Goal: Information Seeking & Learning: Learn about a topic

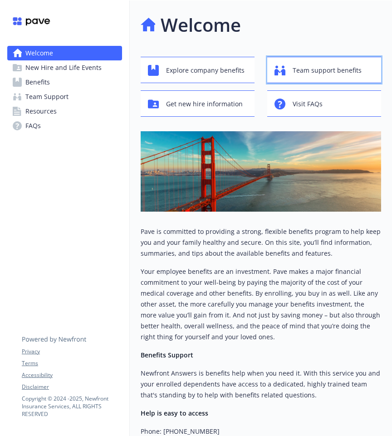
click at [282, 75] on icon "button" at bounding box center [280, 70] width 11 height 11
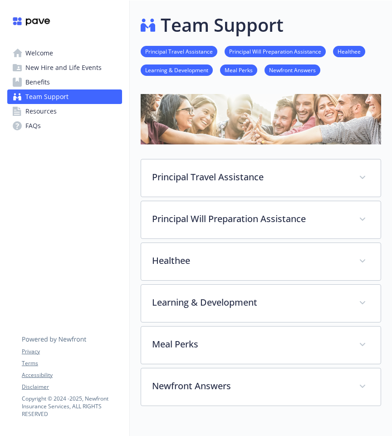
click at [69, 109] on link "Resources" at bounding box center [64, 111] width 115 height 15
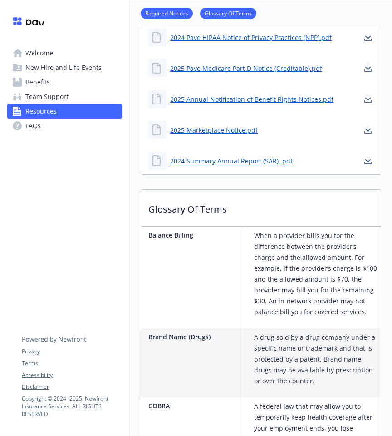
scroll to position [475, 0]
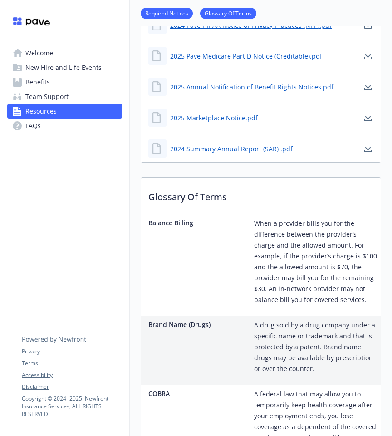
click at [59, 128] on link "FAQs" at bounding box center [64, 126] width 115 height 15
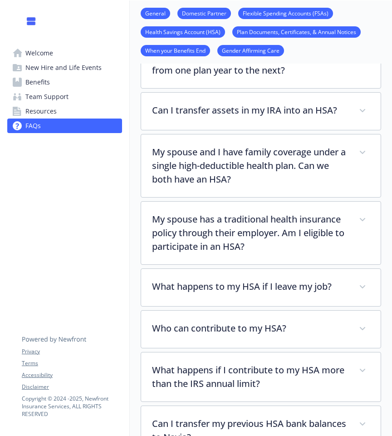
scroll to position [1563, 0]
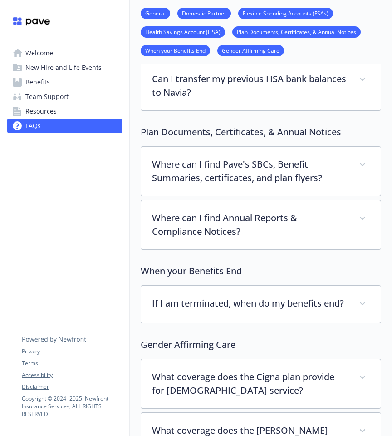
scroll to position [0, 0]
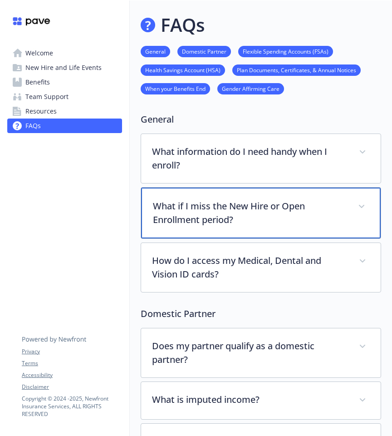
click at [237, 209] on p "What if I miss the New Hire or Open Enrollment period?" at bounding box center [250, 212] width 194 height 27
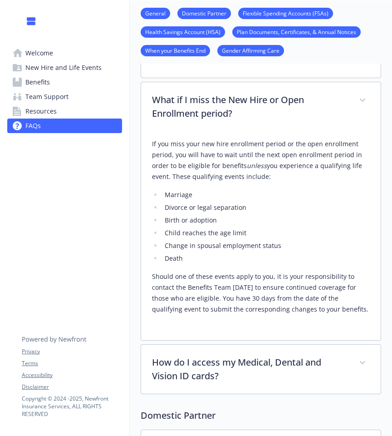
scroll to position [104, 0]
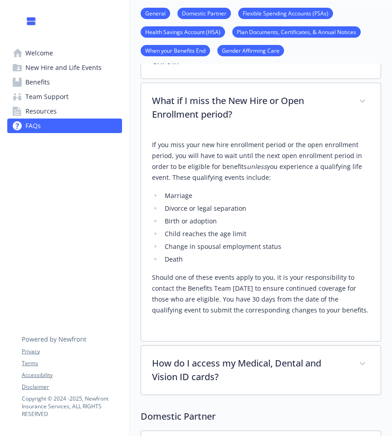
click at [44, 148] on div "Welcome New Hire and Life Events Benefits Team Support Resources FAQs Privacy T…" at bounding box center [64, 75] width 129 height 151
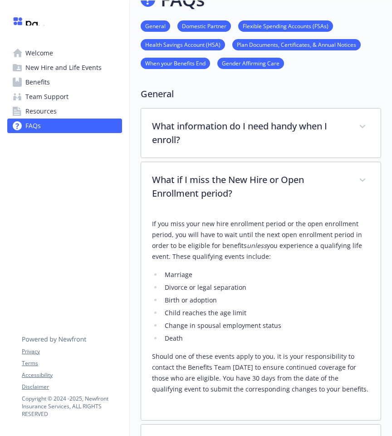
scroll to position [14, 0]
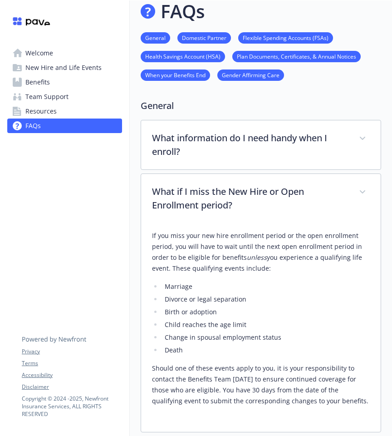
click at [151, 37] on link "General" at bounding box center [156, 37] width 30 height 9
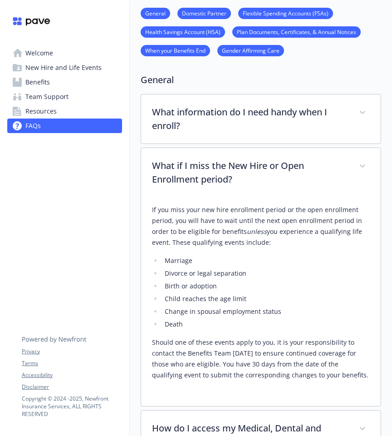
scroll to position [47, 7]
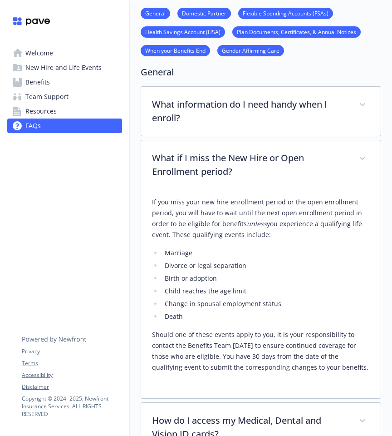
click at [43, 47] on span "Welcome" at bounding box center [39, 53] width 28 height 15
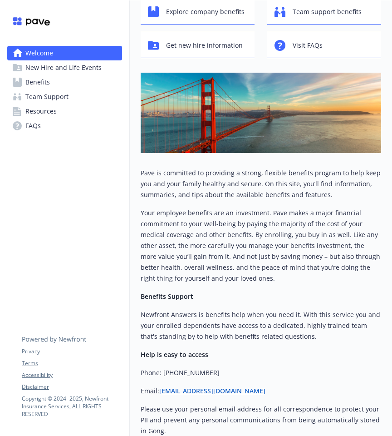
scroll to position [5, 7]
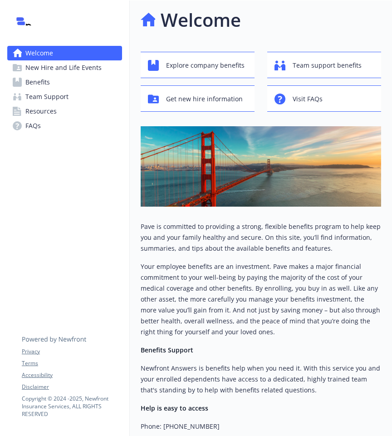
click at [65, 72] on span "New Hire and Life Events" at bounding box center [63, 67] width 76 height 15
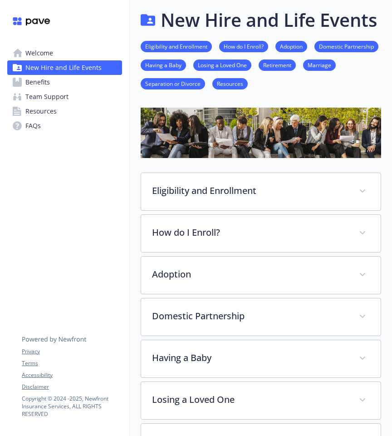
scroll to position [0, 7]
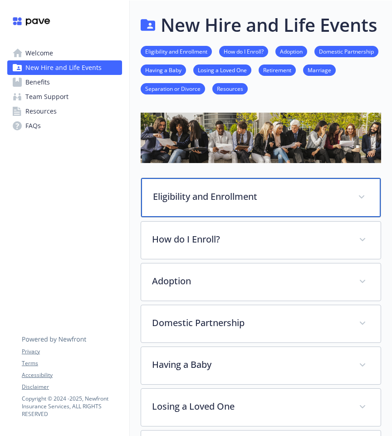
click at [218, 191] on p "Eligibility and Enrollment" at bounding box center [250, 197] width 194 height 14
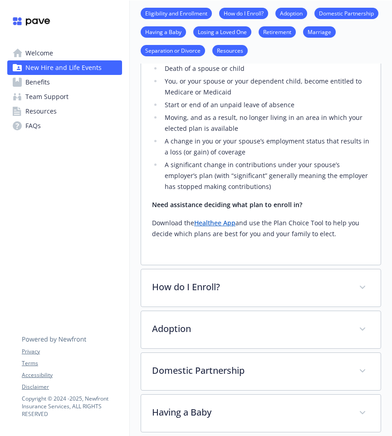
scroll to position [757, 7]
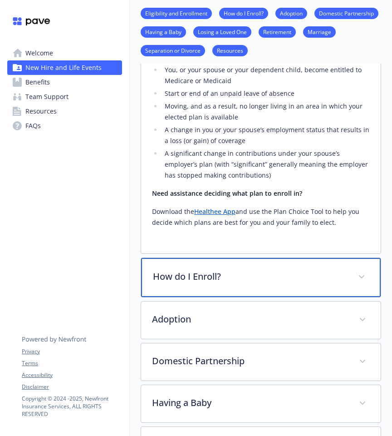
click at [230, 270] on p "How do I Enroll?" at bounding box center [250, 277] width 194 height 14
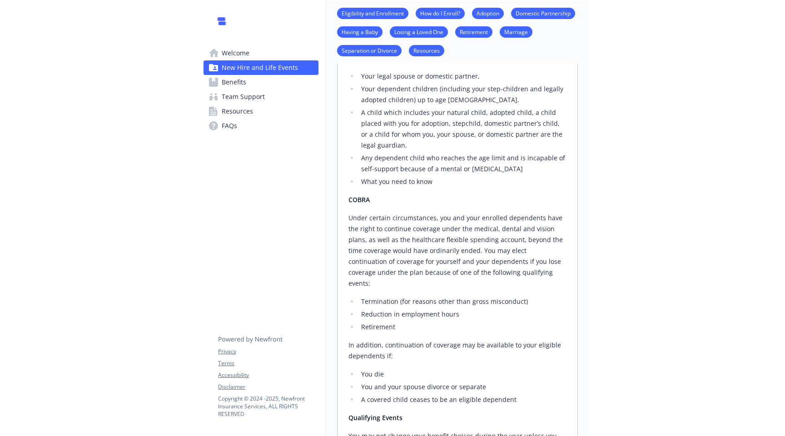
scroll to position [0, 7]
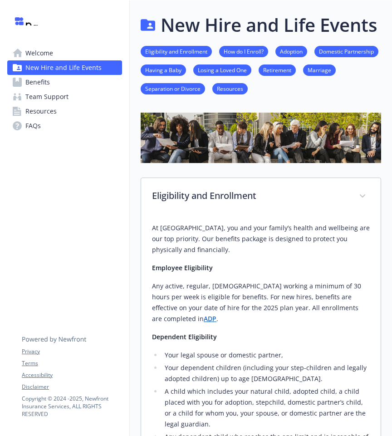
click at [45, 54] on span "Welcome" at bounding box center [39, 53] width 28 height 15
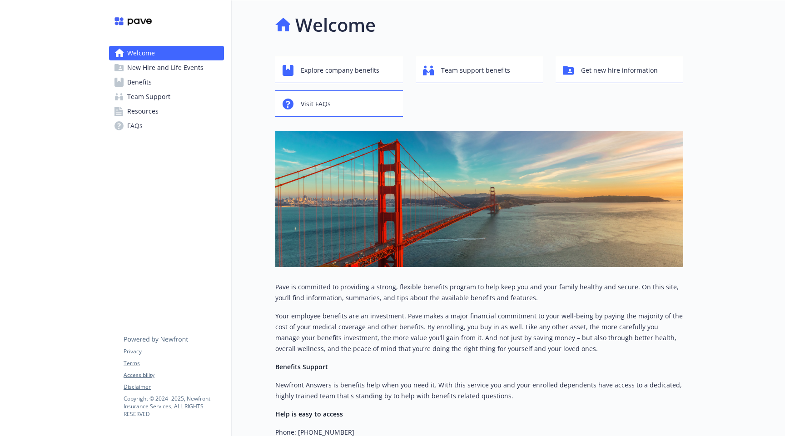
click at [161, 70] on span "New Hire and Life Events" at bounding box center [165, 67] width 76 height 15
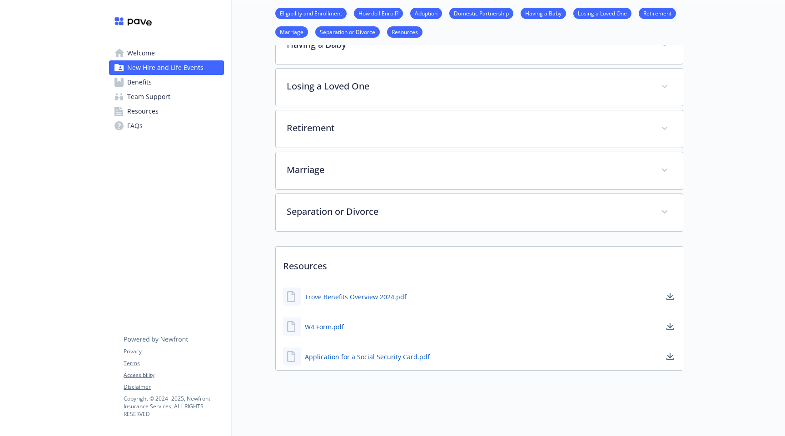
scroll to position [0, 7]
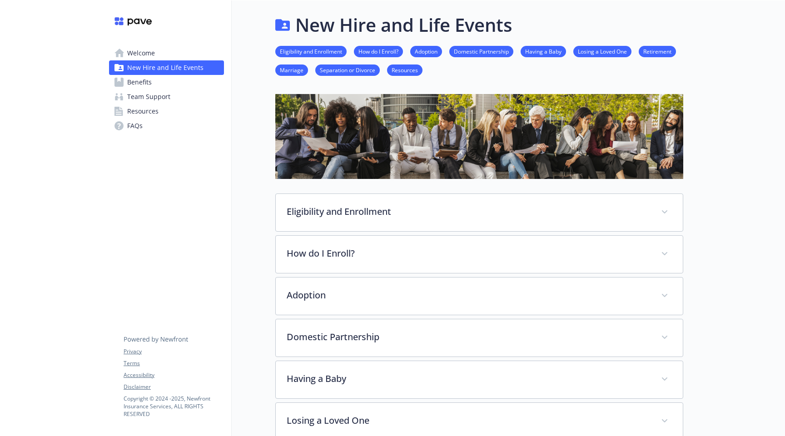
click at [151, 87] on link "Benefits" at bounding box center [166, 82] width 115 height 15
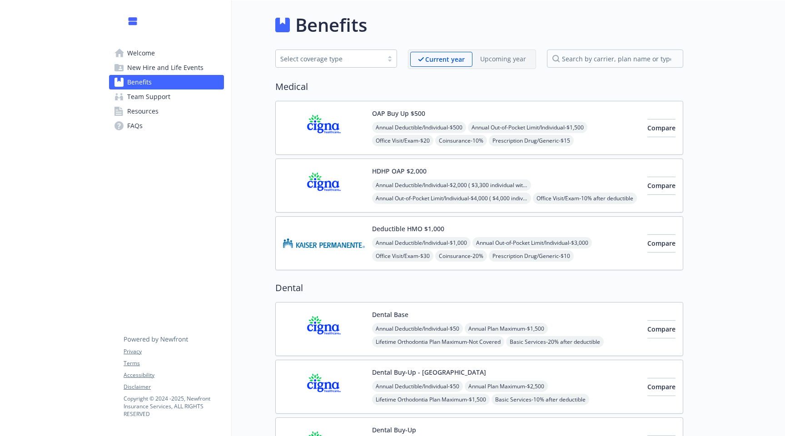
click at [151, 94] on span "Team Support" at bounding box center [148, 96] width 43 height 15
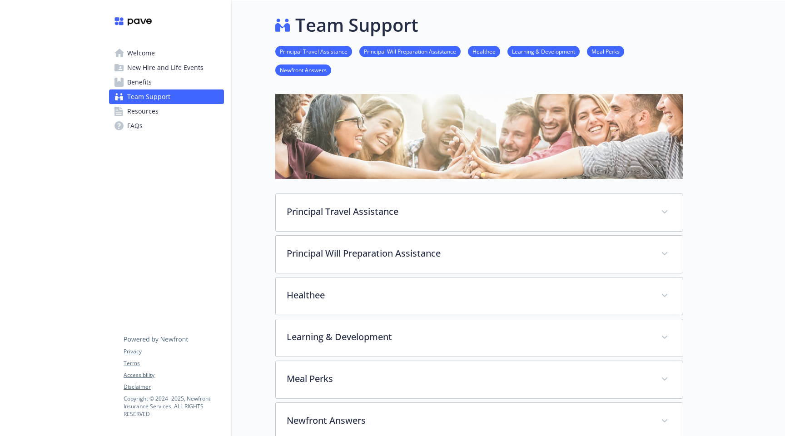
scroll to position [116, 7]
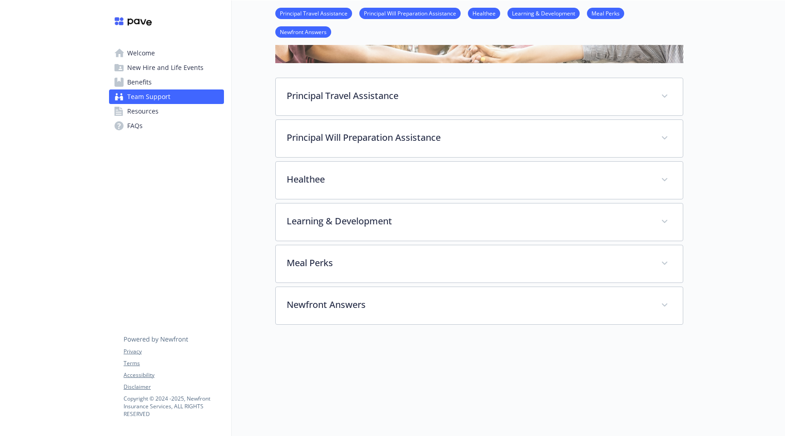
click at [252, 227] on div "Team Support Principal Travel Assistance Principal Will Preparation Assistance …" at bounding box center [457, 167] width 451 height 564
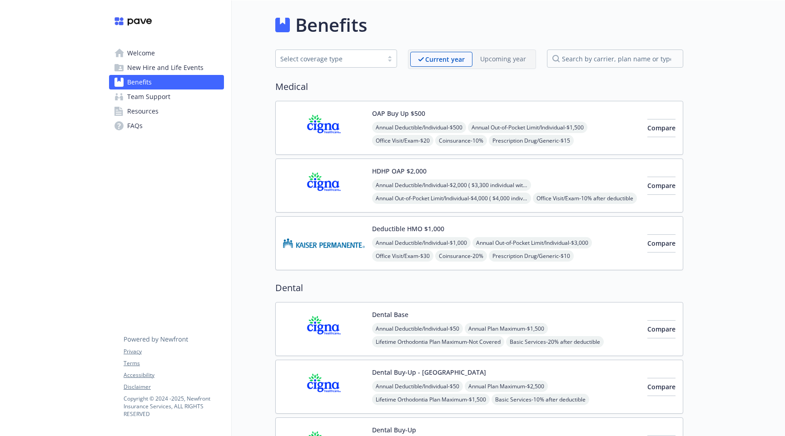
click at [424, 168] on button "HDHP OAP $2,000" at bounding box center [399, 171] width 54 height 10
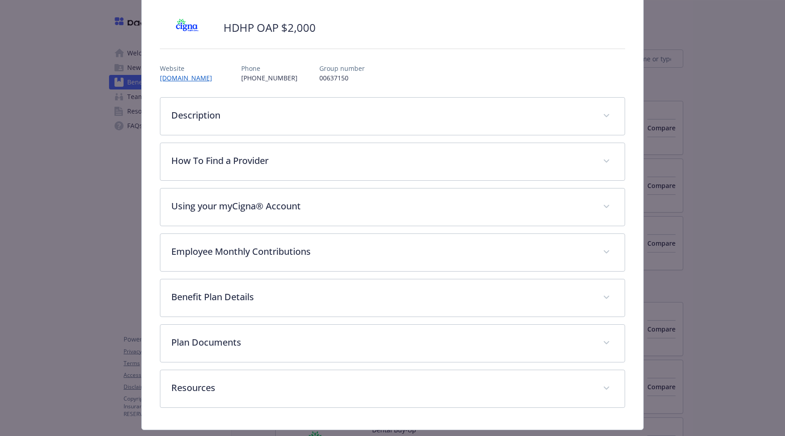
scroll to position [79, 0]
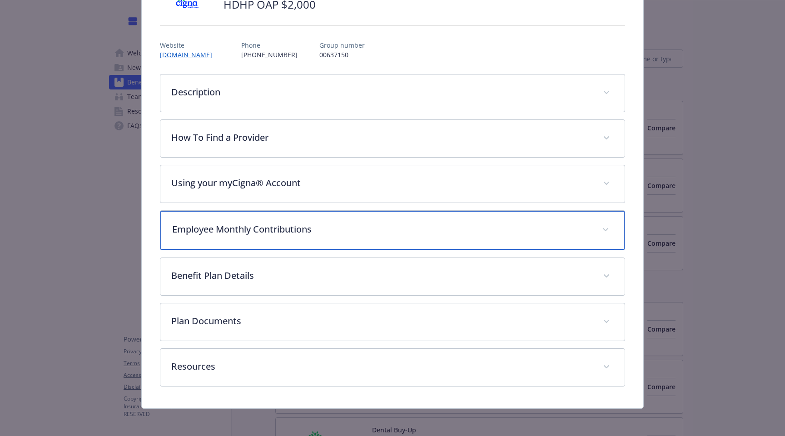
click at [364, 242] on div "Employee Monthly Contributions" at bounding box center [392, 230] width 464 height 39
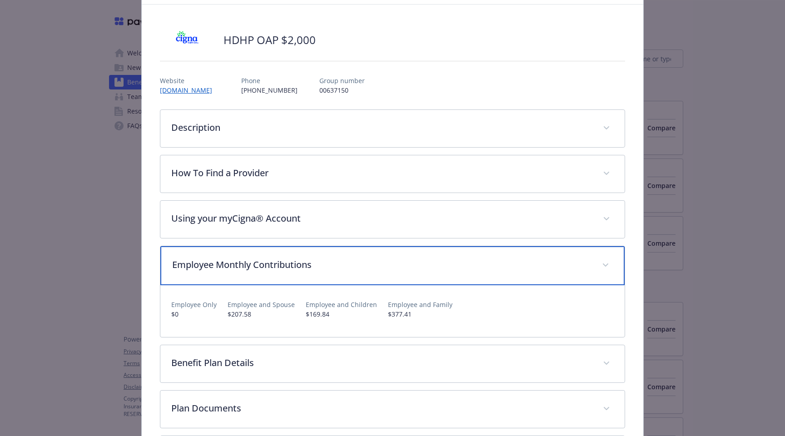
scroll to position [0, 0]
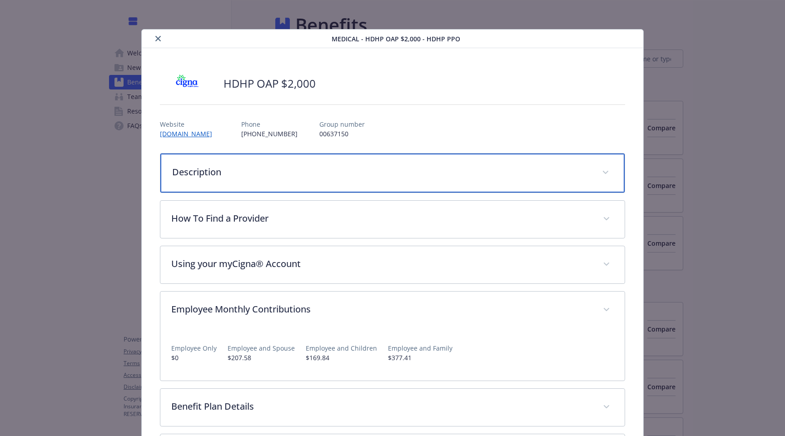
click at [313, 158] on div "Description" at bounding box center [392, 172] width 464 height 39
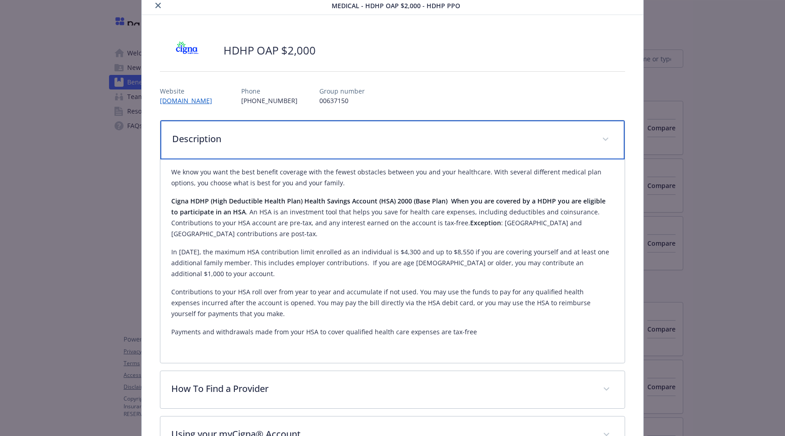
scroll to position [89, 0]
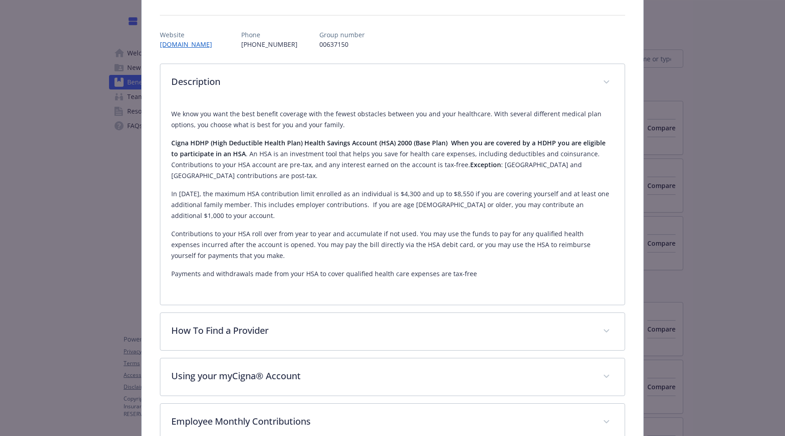
click at [299, 346] on div "Description We know you want the best benefit coverage with the fewest obstacle…" at bounding box center [392, 347] width 465 height 566
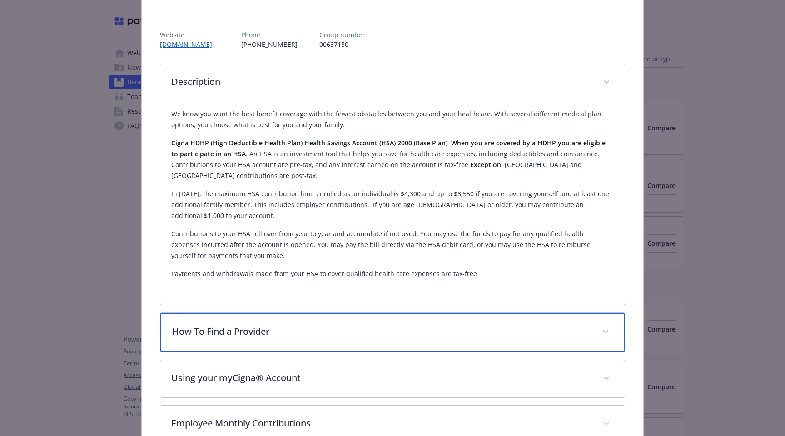
click at [301, 333] on div "How To Find a Provider" at bounding box center [392, 332] width 464 height 39
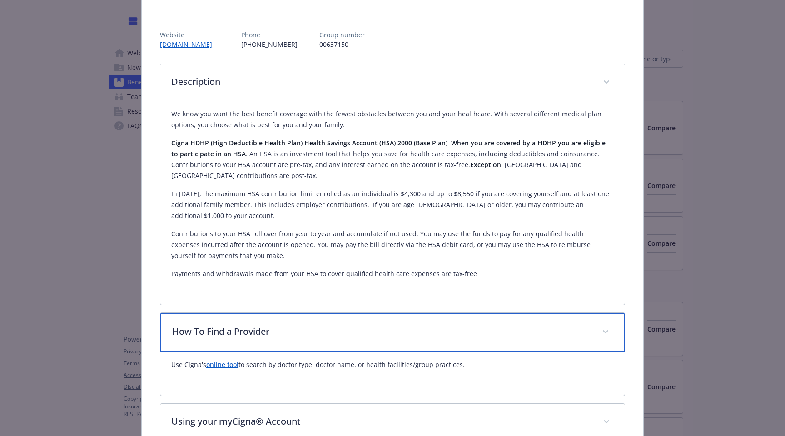
scroll to position [257, 0]
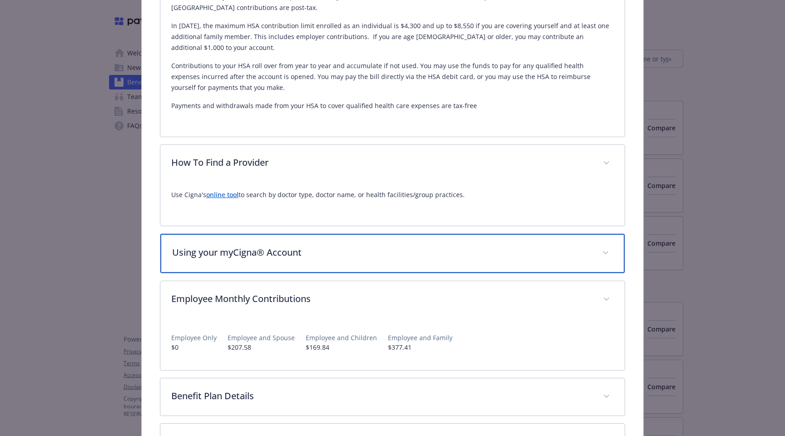
click at [309, 246] on p "Using your myCigna® Account" at bounding box center [381, 253] width 419 height 14
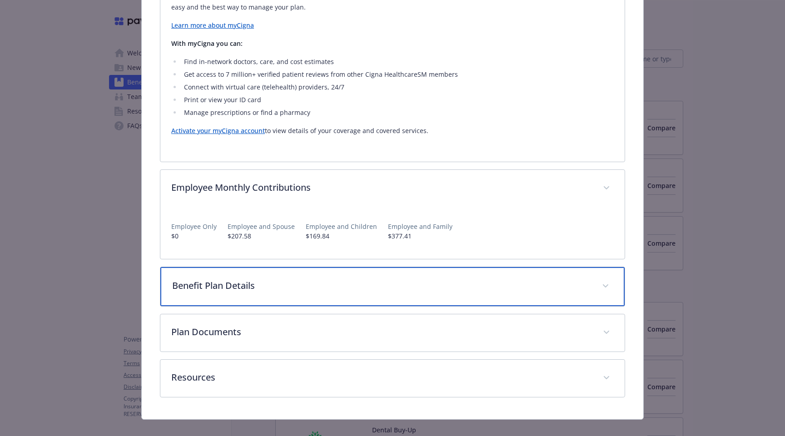
click at [307, 279] on p "Benefit Plan Details" at bounding box center [381, 286] width 419 height 14
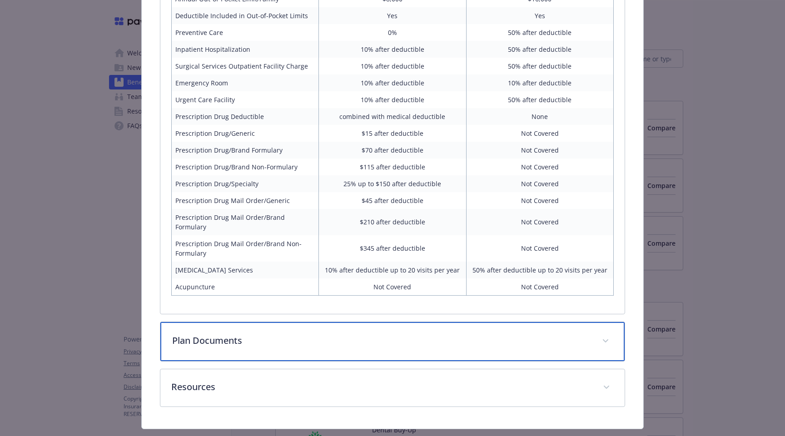
click at [301, 334] on p "Plan Documents" at bounding box center [381, 341] width 419 height 14
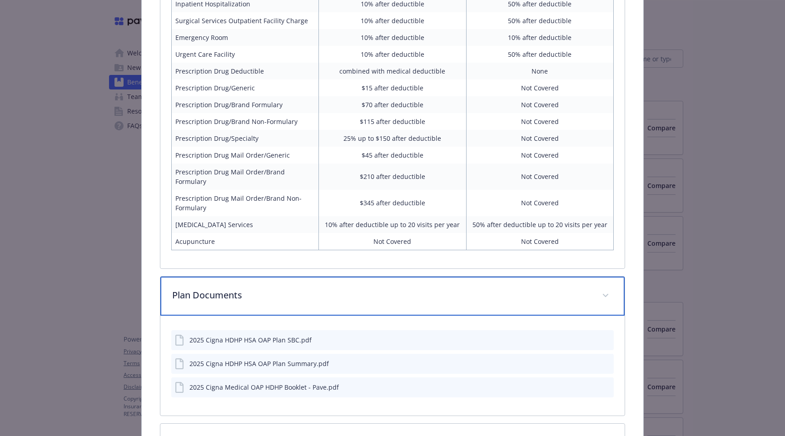
scroll to position [1086, 0]
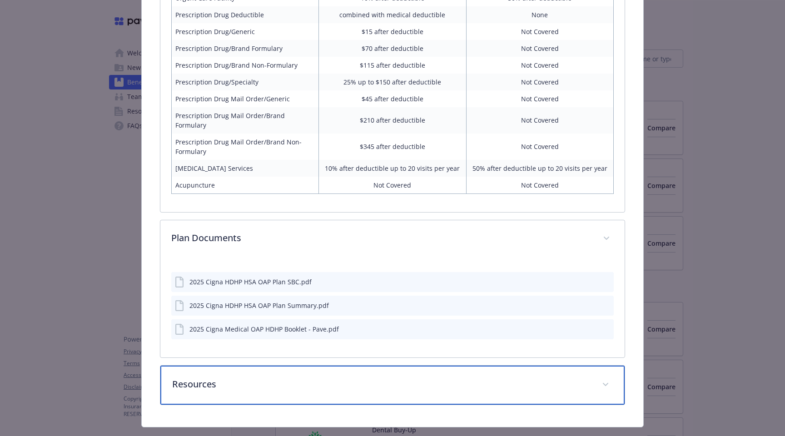
click at [292, 377] on p "Resources" at bounding box center [381, 384] width 419 height 14
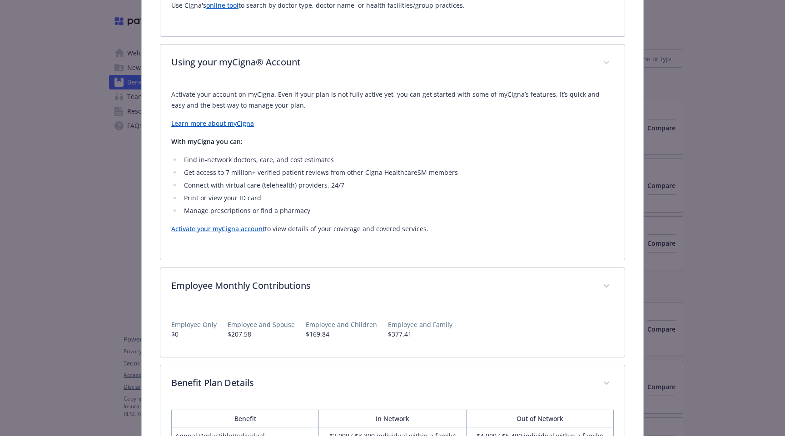
scroll to position [436, 0]
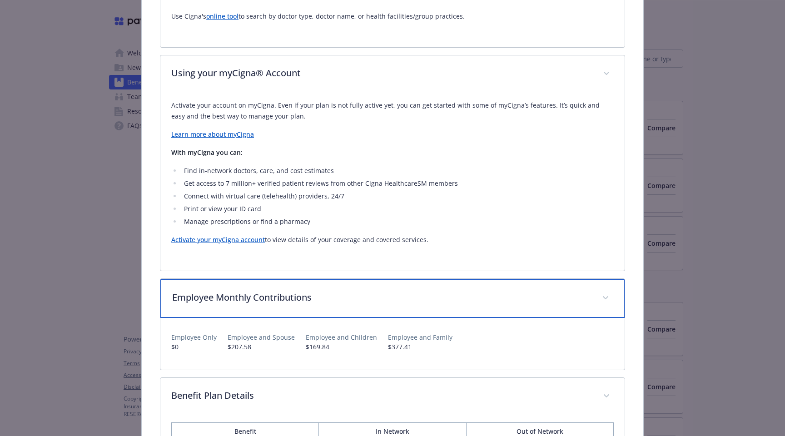
click at [305, 291] on p "Employee Monthly Contributions" at bounding box center [381, 298] width 419 height 14
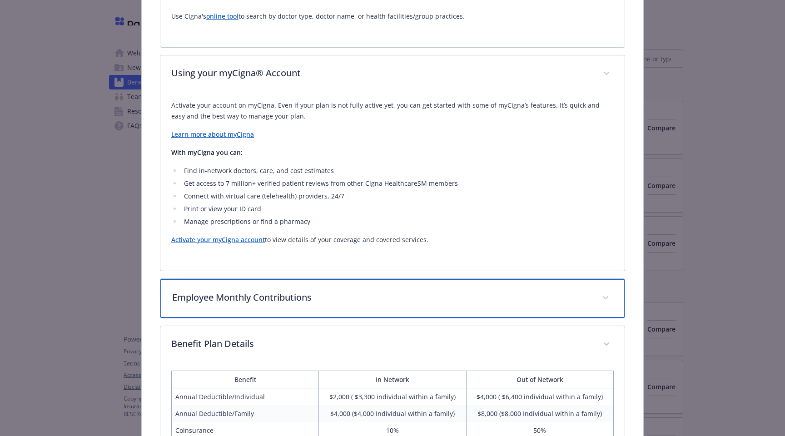
click at [303, 291] on p "Employee Monthly Contributions" at bounding box center [381, 298] width 419 height 14
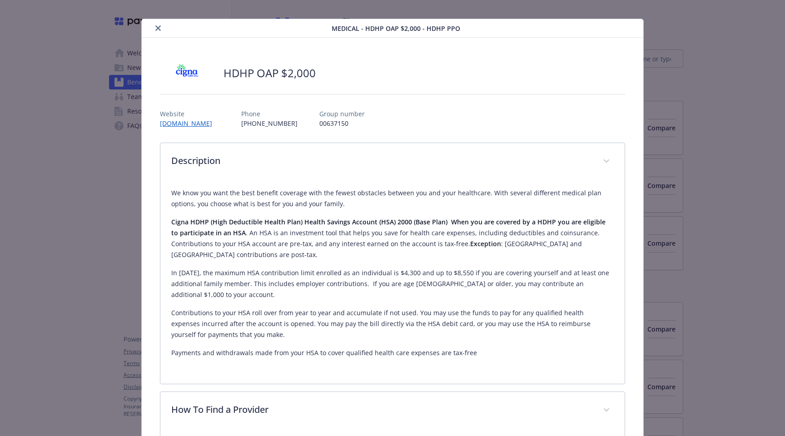
scroll to position [0, 0]
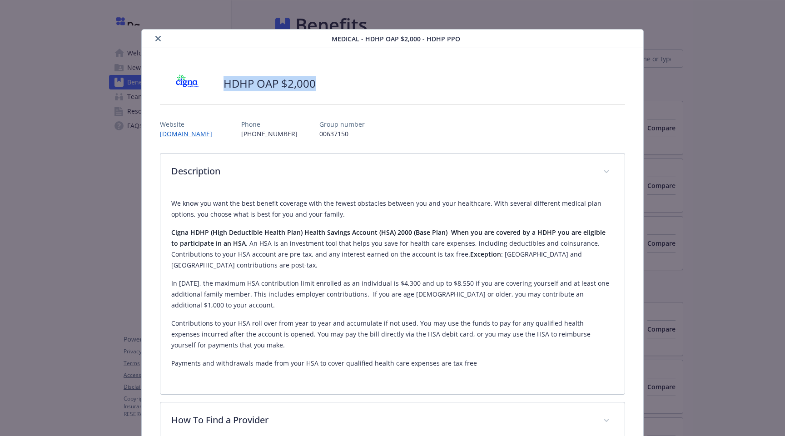
drag, startPoint x: 220, startPoint y: 84, endPoint x: 350, endPoint y: 84, distance: 130.3
click at [350, 84] on div "HDHP OAP $2,000" at bounding box center [392, 83] width 465 height 27
copy h2 "HDHP OAP $2,000"
